Goal: Task Accomplishment & Management: Manage account settings

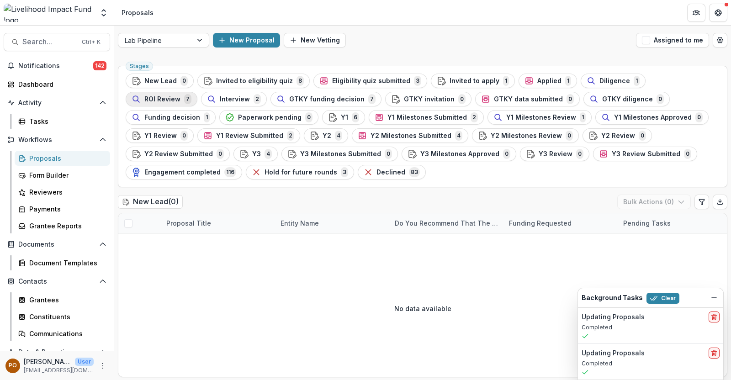
click at [180, 95] on span "ROI Review" at bounding box center [162, 99] width 36 height 8
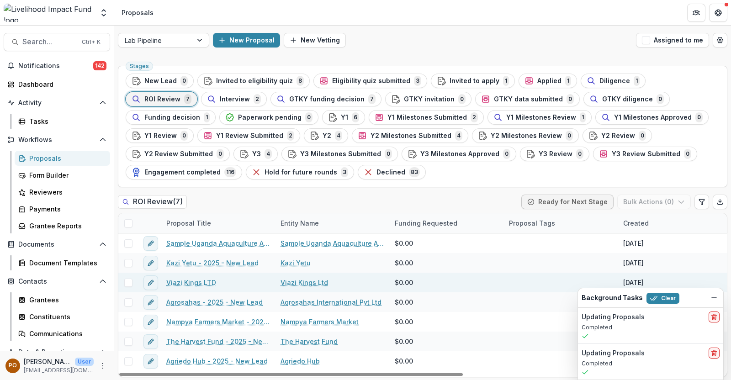
scroll to position [0, 0]
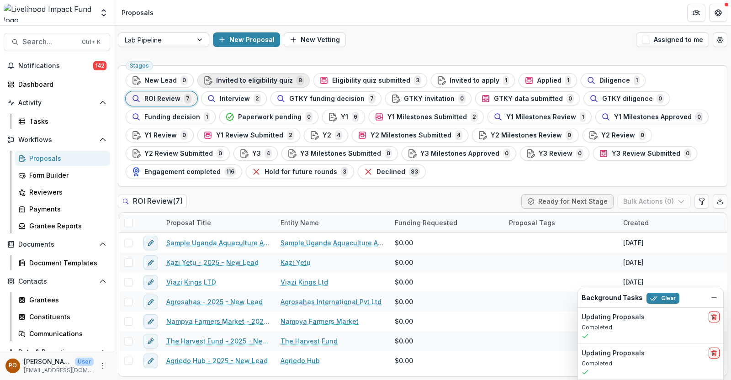
click at [274, 77] on span "Invited to eligibility quiz" at bounding box center [254, 81] width 77 height 8
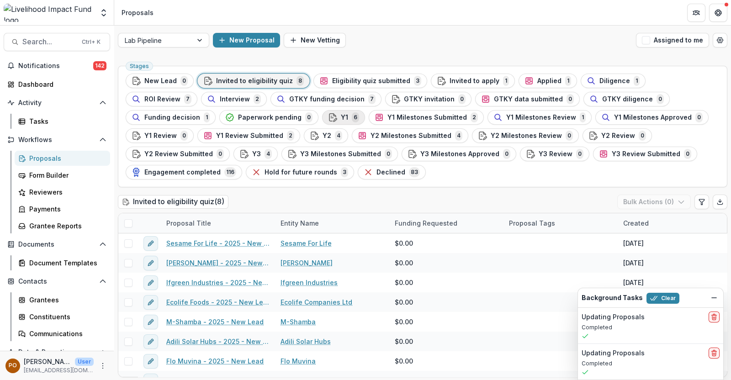
click at [328, 113] on div "Y1 6" at bounding box center [343, 117] width 31 height 10
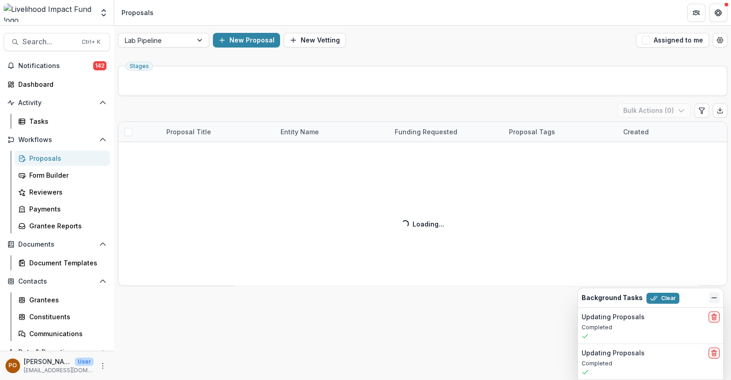
click at [712, 296] on icon "Dismiss" at bounding box center [713, 297] width 7 height 7
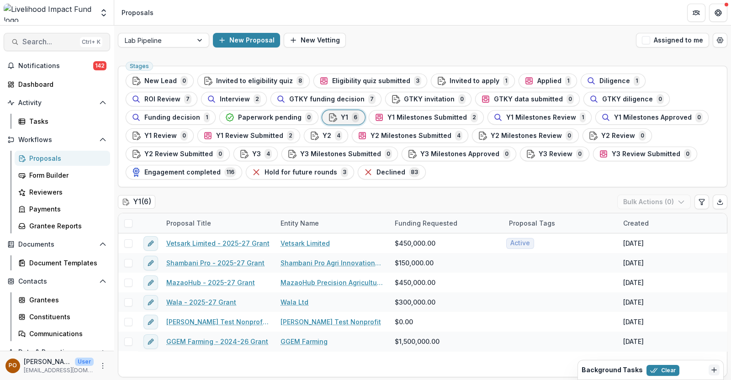
click at [46, 41] on span "Search..." at bounding box center [49, 41] width 54 height 9
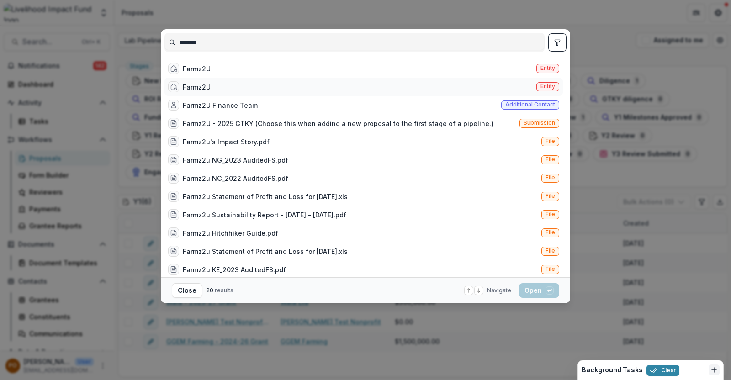
type input "*******"
click at [249, 88] on div "Farmz2U Entity" at bounding box center [363, 87] width 398 height 18
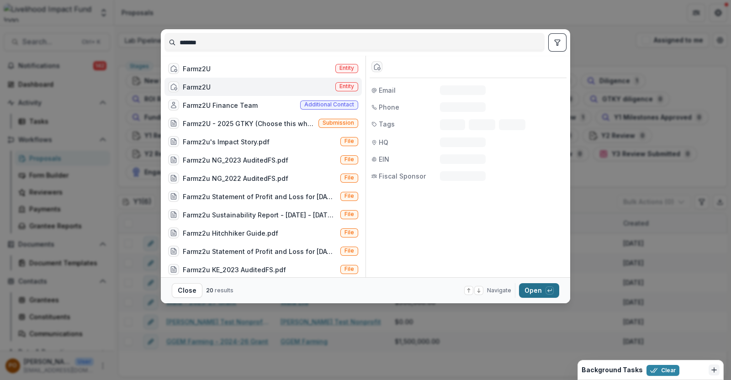
click at [526, 293] on button "Open with enter key" at bounding box center [539, 290] width 40 height 15
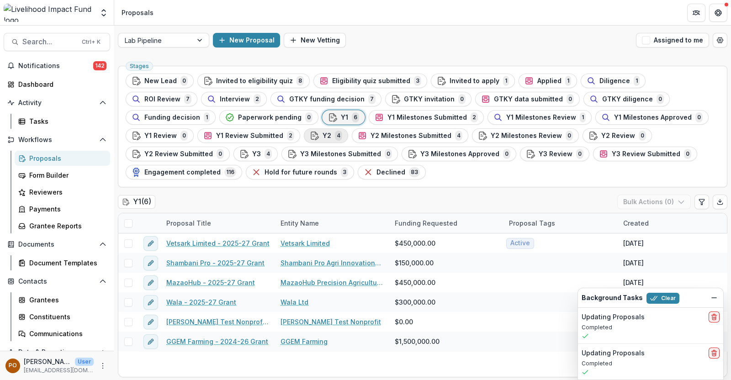
click at [310, 131] on div "Y2 4" at bounding box center [326, 136] width 32 height 10
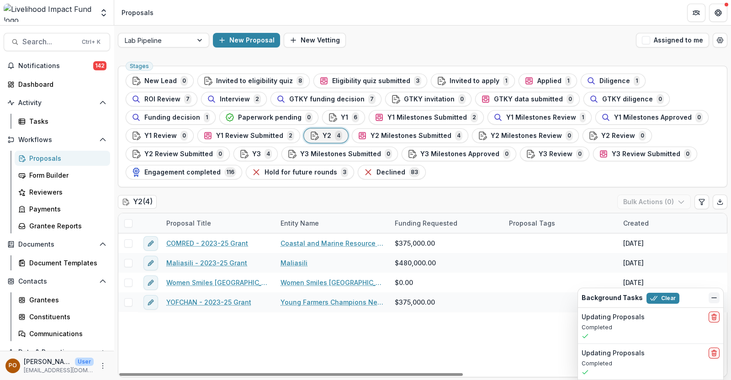
click at [716, 294] on icon "Dismiss" at bounding box center [713, 297] width 7 height 7
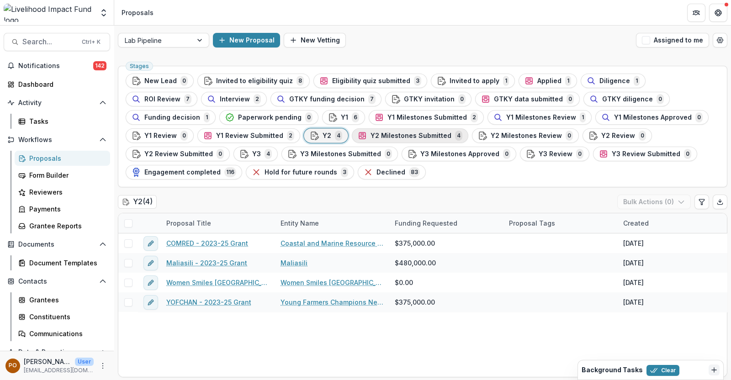
click at [370, 132] on span "Y2 Milestones Submitted" at bounding box center [410, 136] width 81 height 8
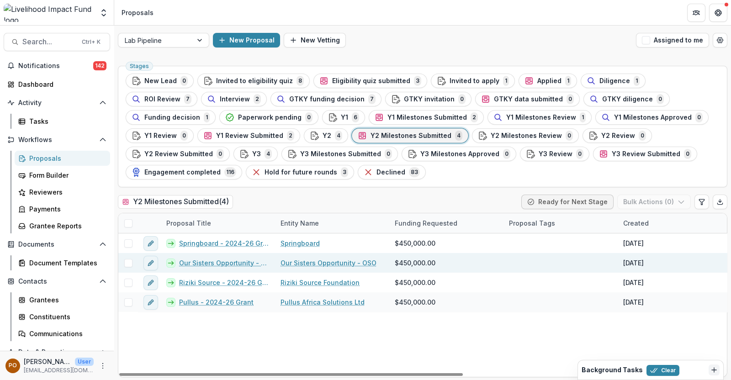
click at [126, 262] on span at bounding box center [128, 263] width 8 height 8
click at [126, 262] on icon at bounding box center [128, 263] width 5 height 5
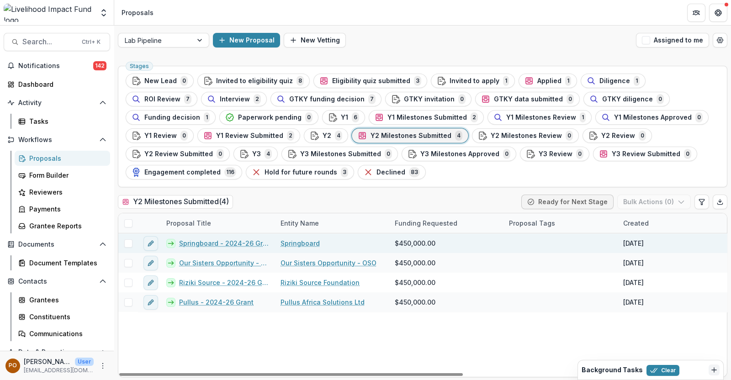
click at [128, 245] on span at bounding box center [128, 243] width 8 height 8
click at [128, 245] on div at bounding box center [128, 243] width 5 height 7
